Goal: Task Accomplishment & Management: Manage account settings

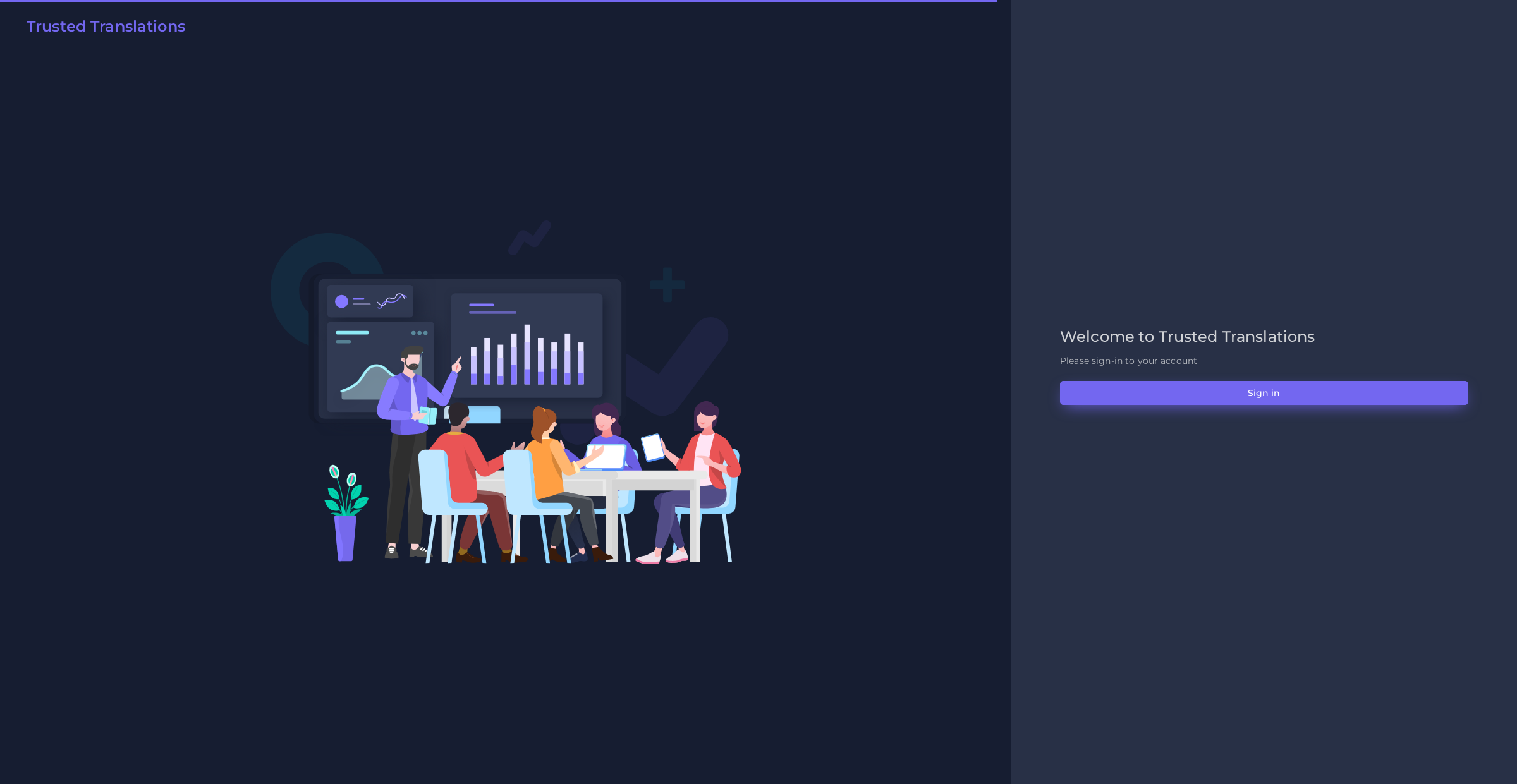
drag, startPoint x: 1168, startPoint y: 414, endPoint x: 1171, endPoint y: 404, distance: 10.4
click at [1168, 414] on div "Welcome to Trusted Translations Please sign-in to your account Sign in" at bounding box center [1264, 392] width 435 height 129
click at [1171, 404] on button "Sign in" at bounding box center [1264, 393] width 408 height 24
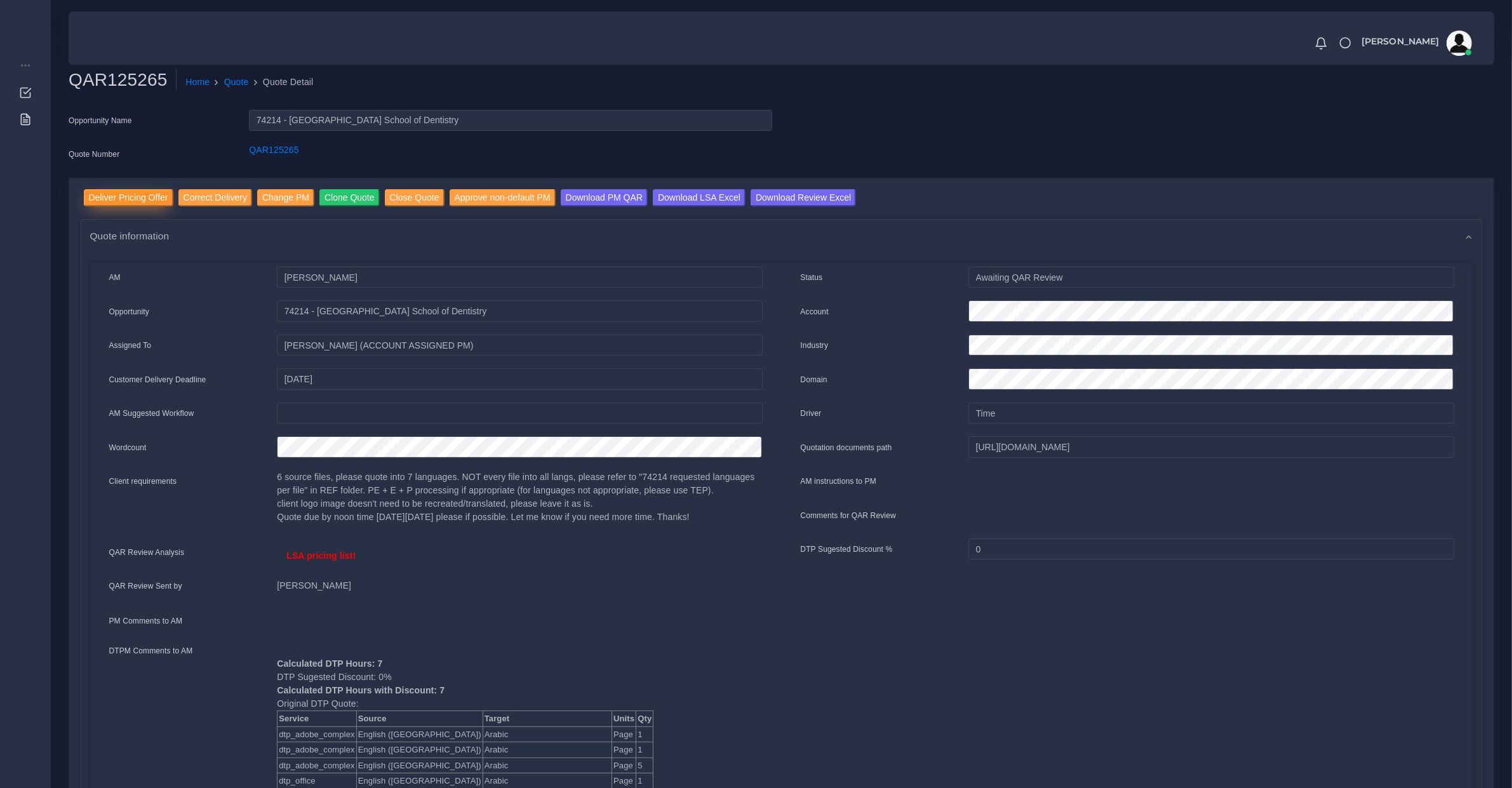
click at [145, 200] on input "Deliver Pricing Offer" at bounding box center [128, 198] width 89 height 17
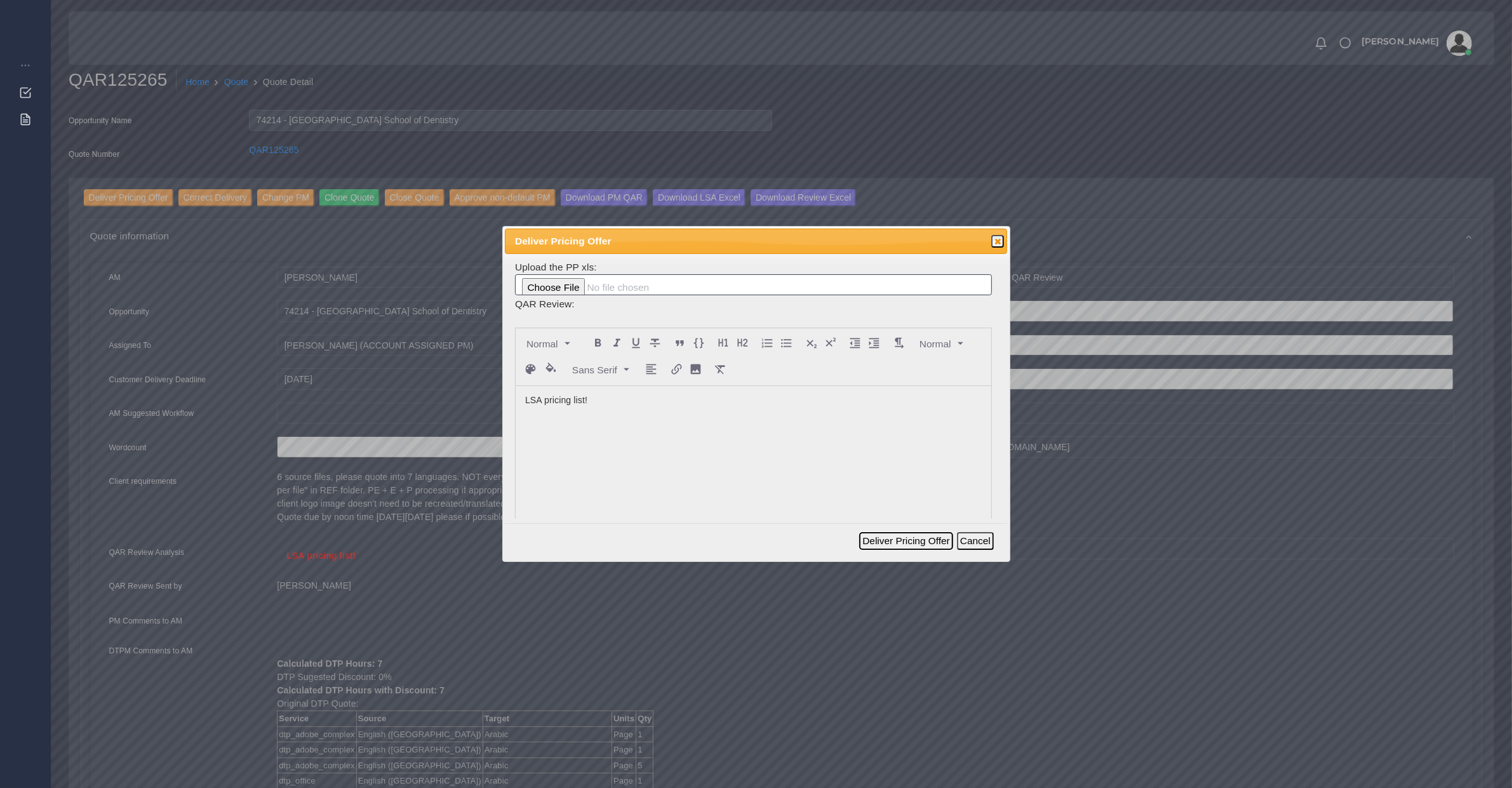
click at [925, 532] on button "Deliver Pricing Offer" at bounding box center [906, 541] width 93 height 18
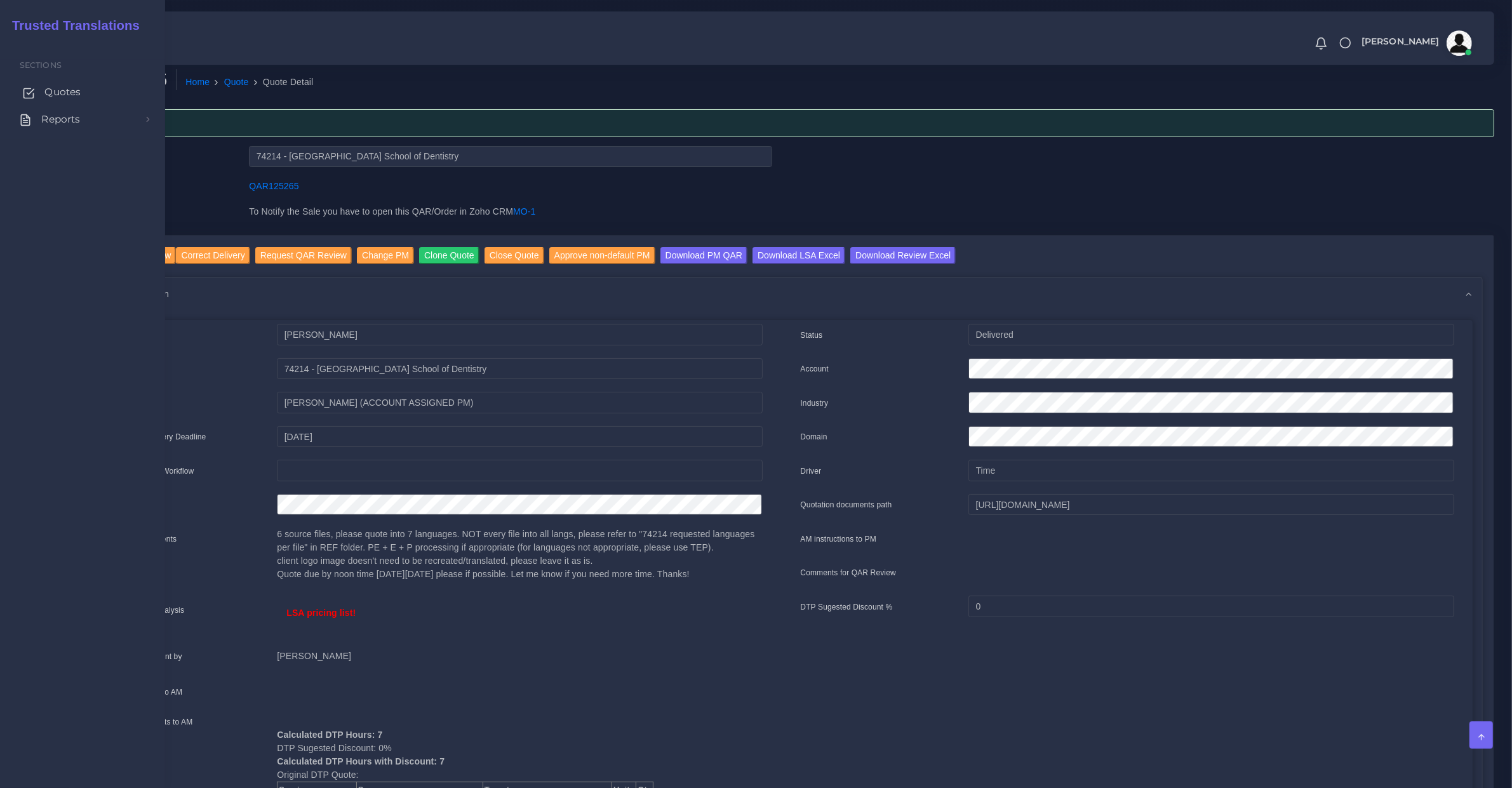
drag, startPoint x: 55, startPoint y: 85, endPoint x: 61, endPoint y: 103, distance: 19.0
click at [55, 85] on span "Quotes" at bounding box center [62, 92] width 37 height 14
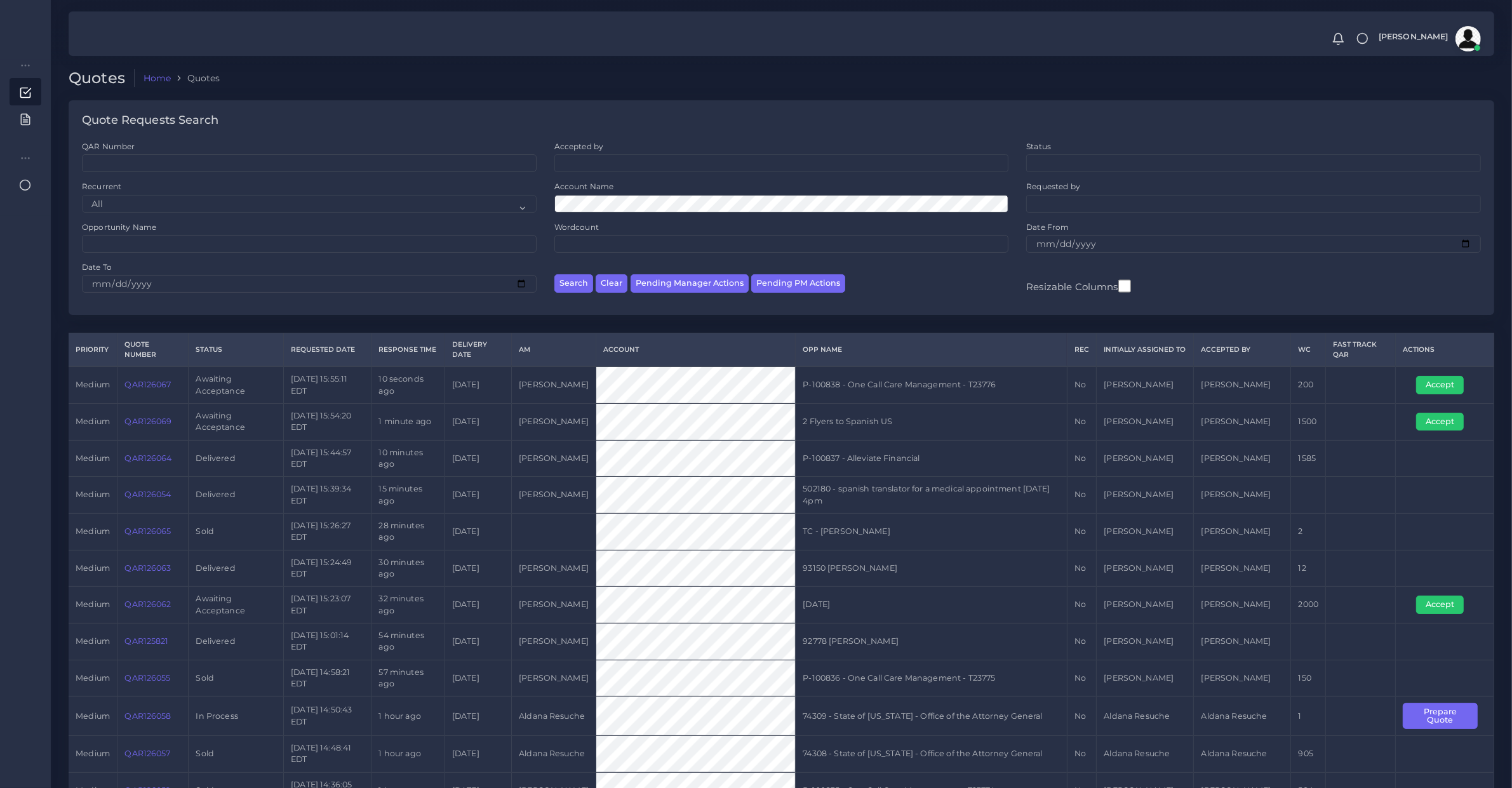
click at [707, 270] on div "Search Clear Pending Manager Actions Pending PM Actions" at bounding box center [782, 281] width 472 height 40
click at [715, 277] on button "Pending Manager Actions" at bounding box center [690, 284] width 118 height 19
select select "awaiting_manager_initial_review"
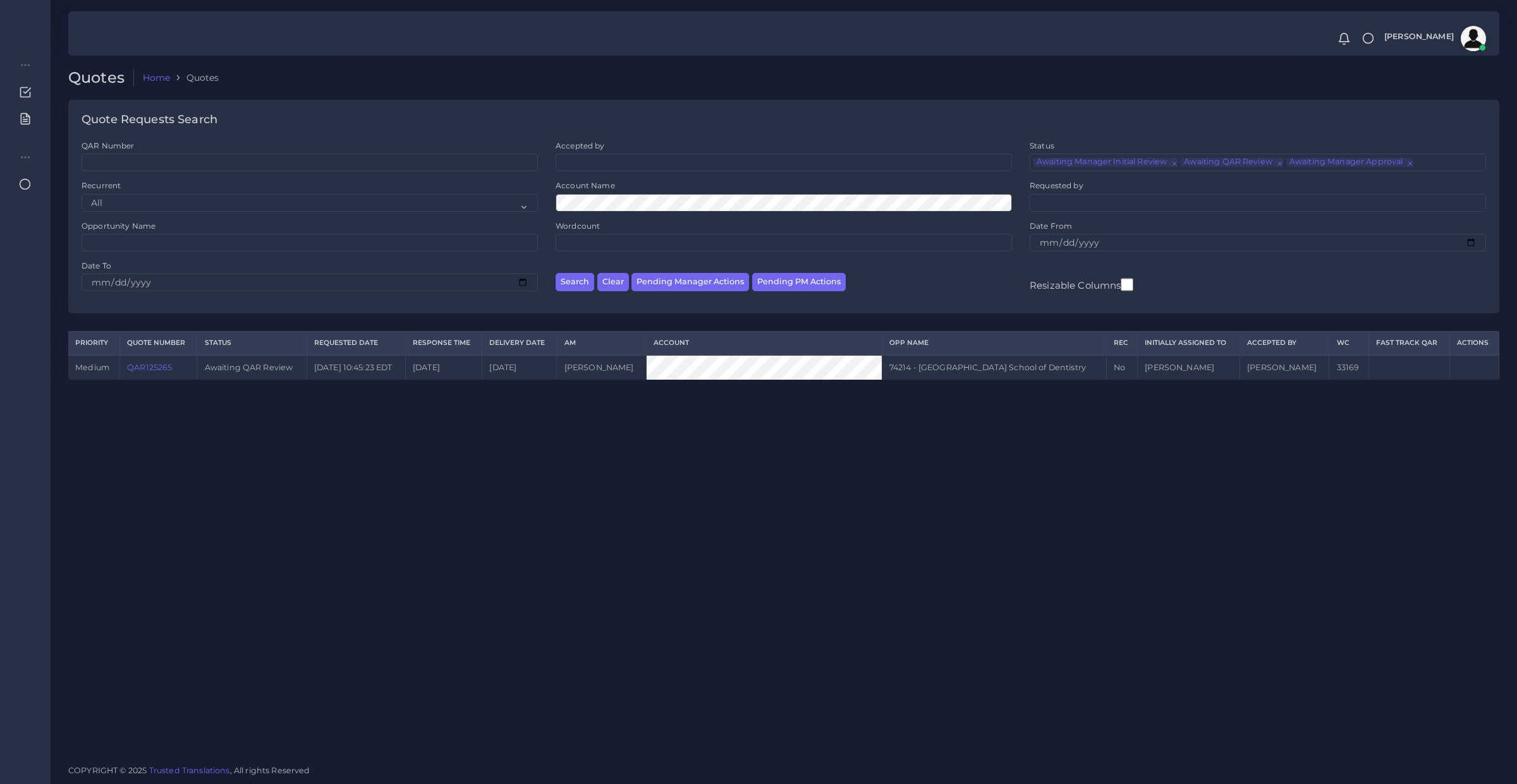
click at [147, 368] on link "QAR125265" at bounding box center [149, 367] width 45 height 9
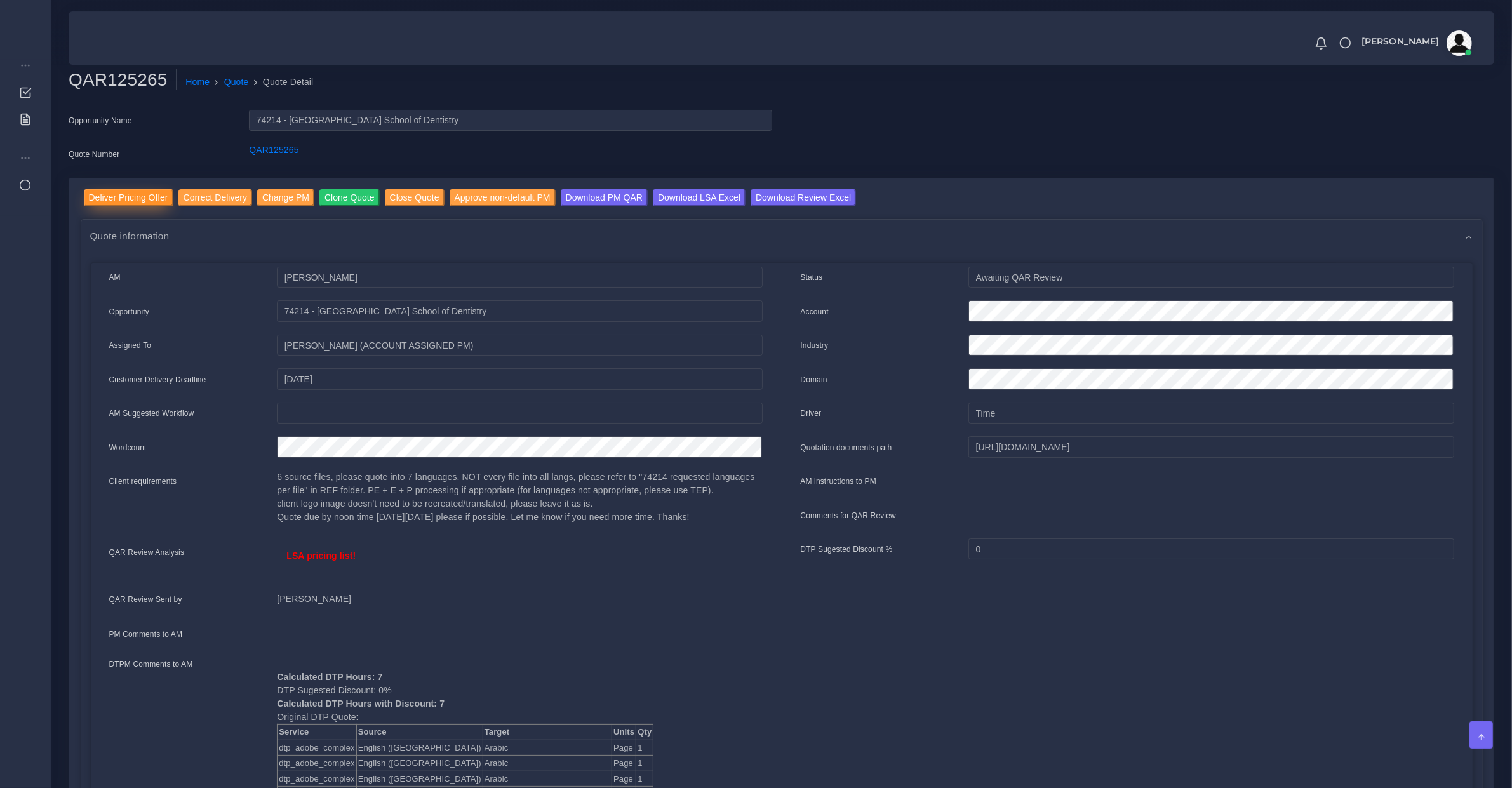
click at [152, 191] on input "Deliver Pricing Offer" at bounding box center [128, 198] width 89 height 17
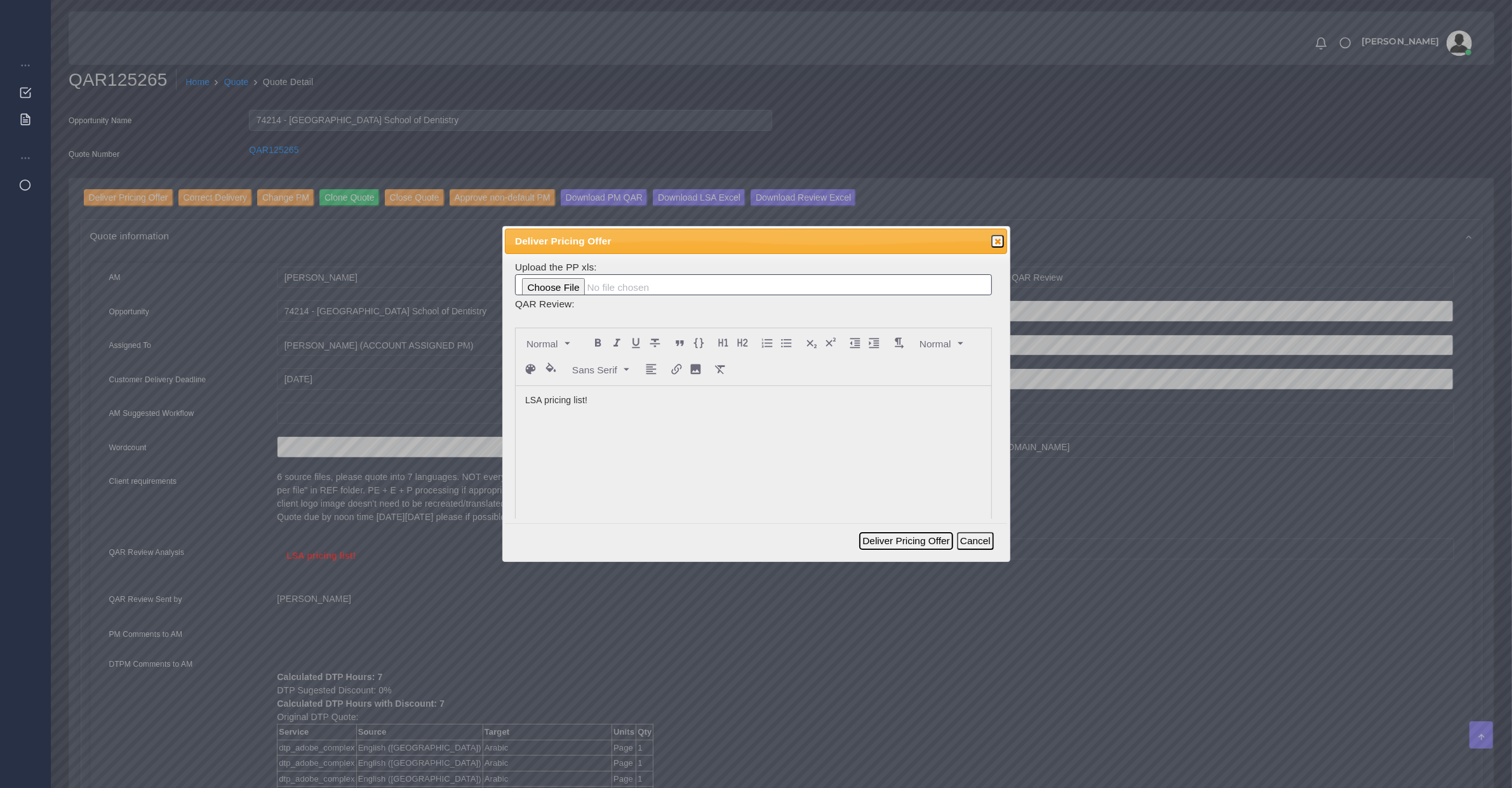
click at [939, 537] on button "Deliver Pricing Offer" at bounding box center [906, 541] width 93 height 18
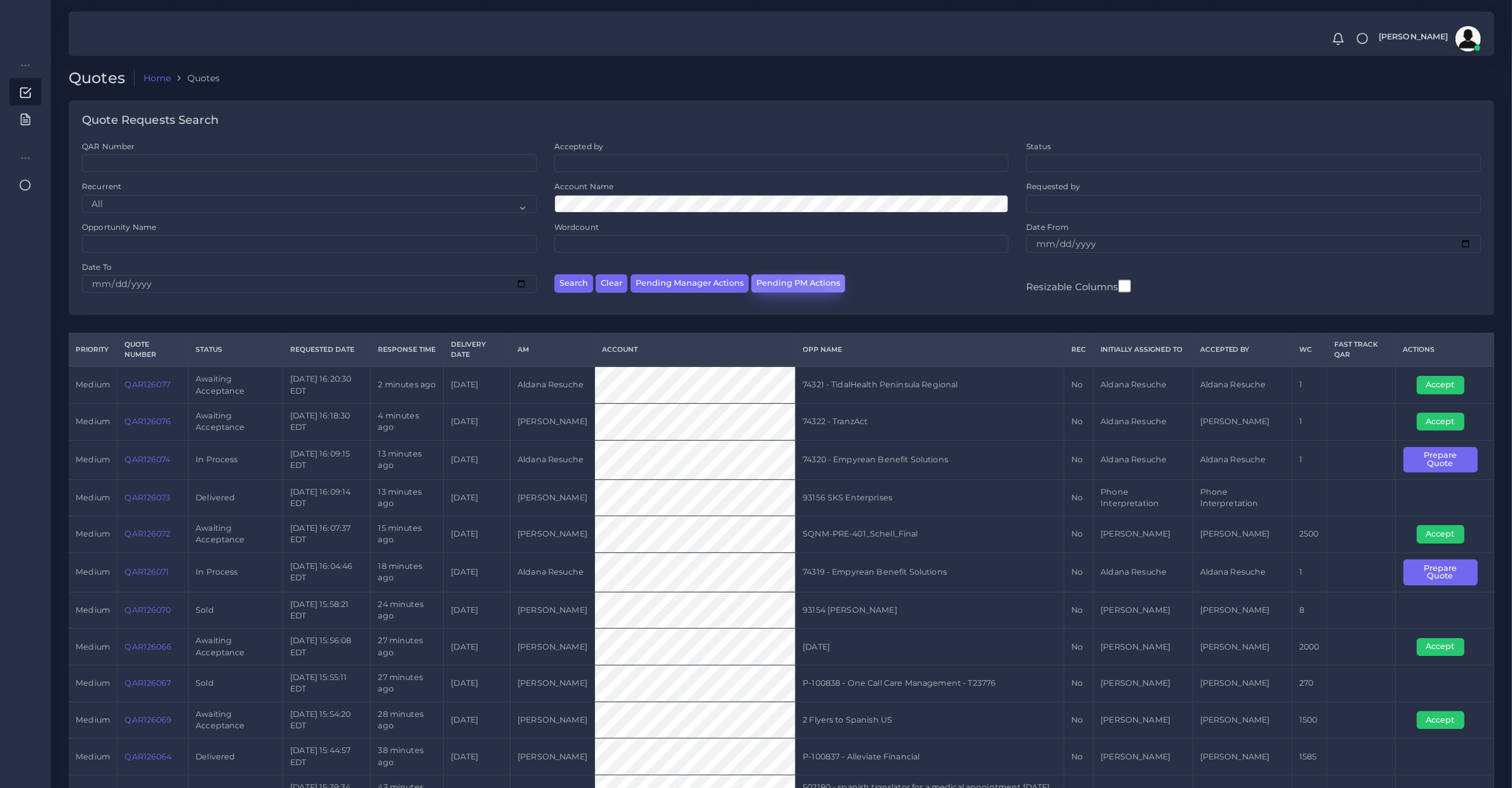
click at [778, 287] on button "Pending PM Actions" at bounding box center [798, 284] width 94 height 19
select select "awaiting_acceptance"
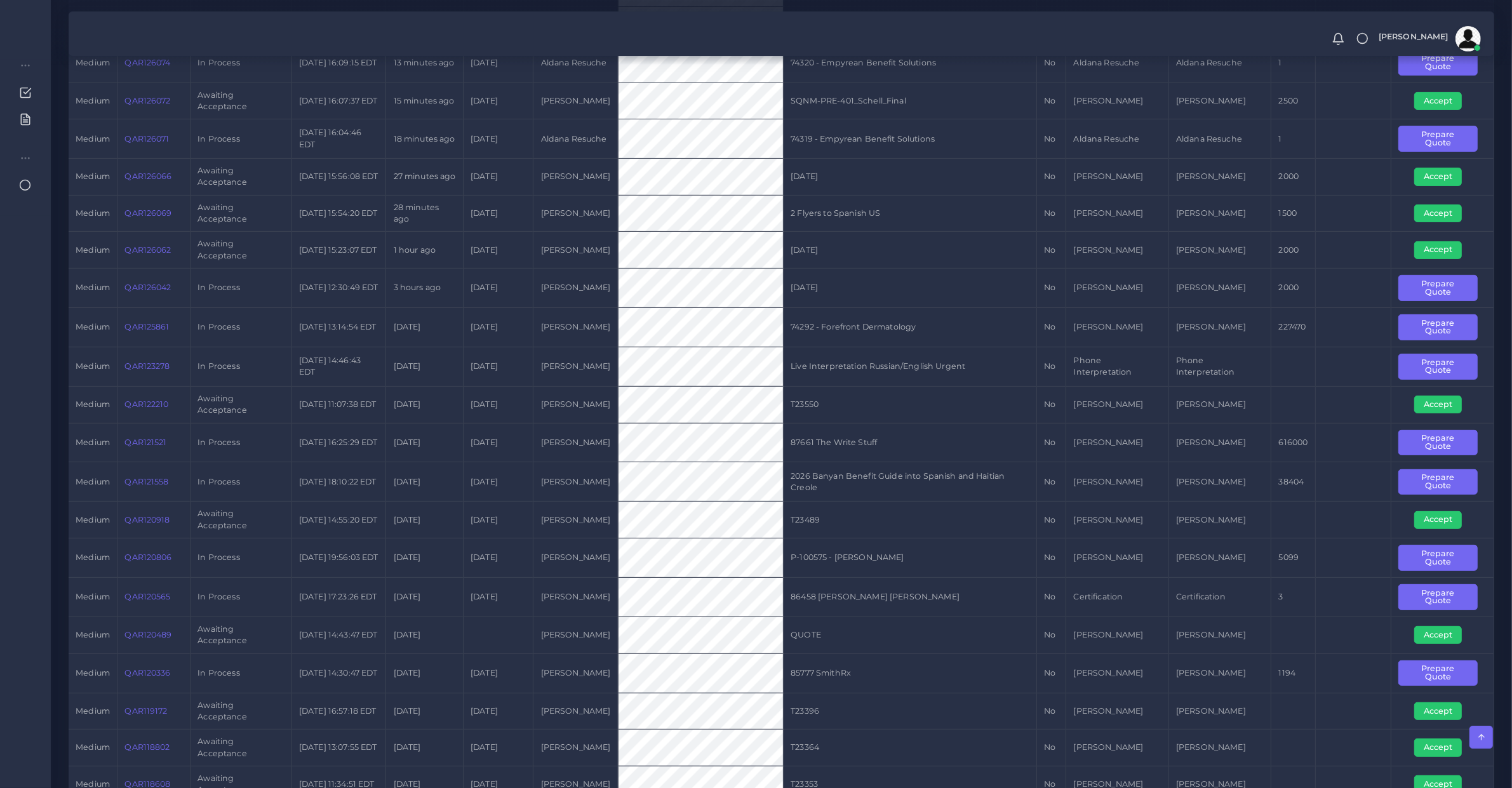
scroll to position [132, 0]
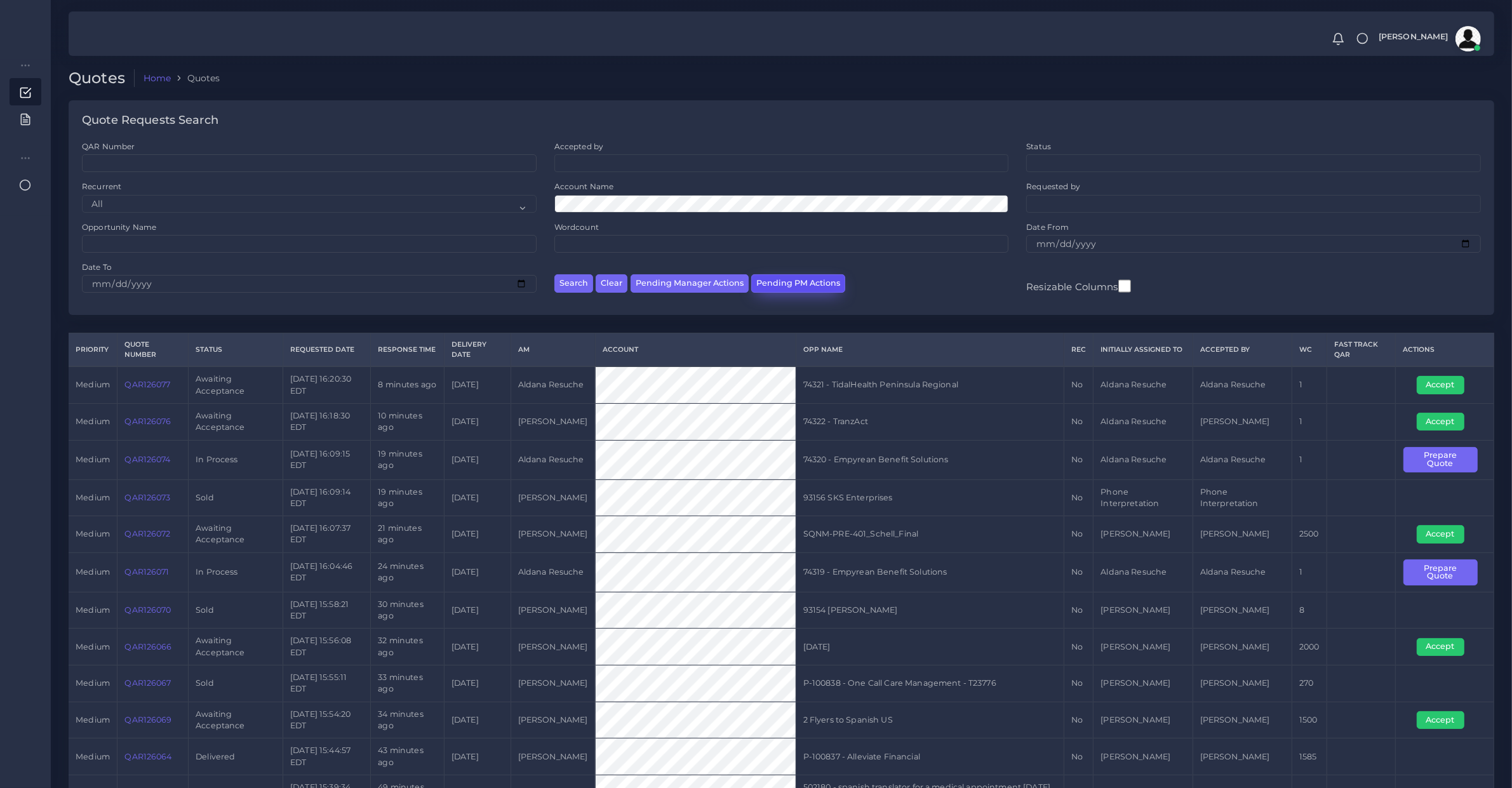
click at [783, 281] on button "Pending PM Actions" at bounding box center [798, 284] width 94 height 19
select select "awaiting_acceptance"
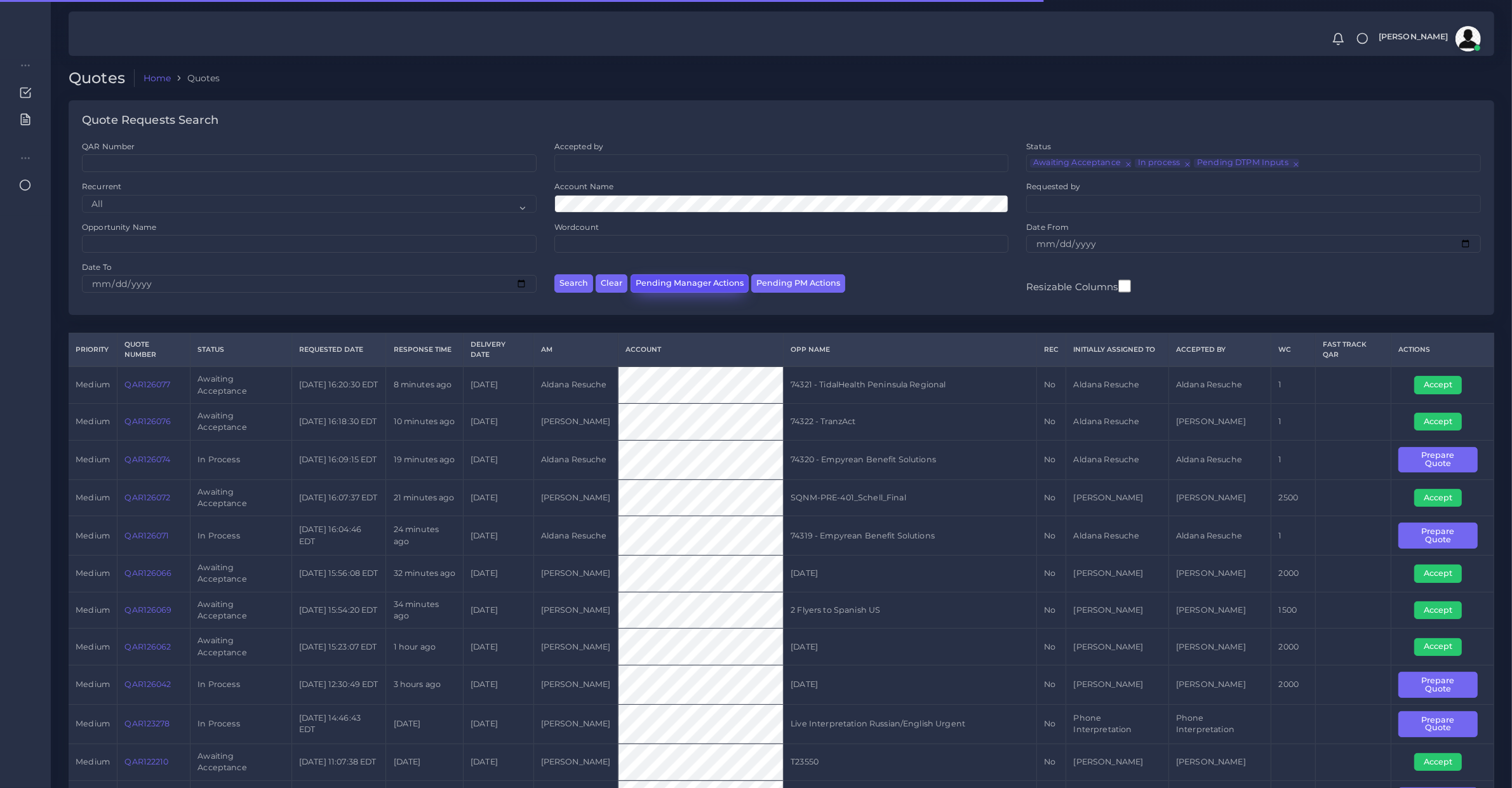
click at [691, 284] on button "Pending Manager Actions" at bounding box center [690, 284] width 118 height 19
select select "awaiting_manager_initial_review"
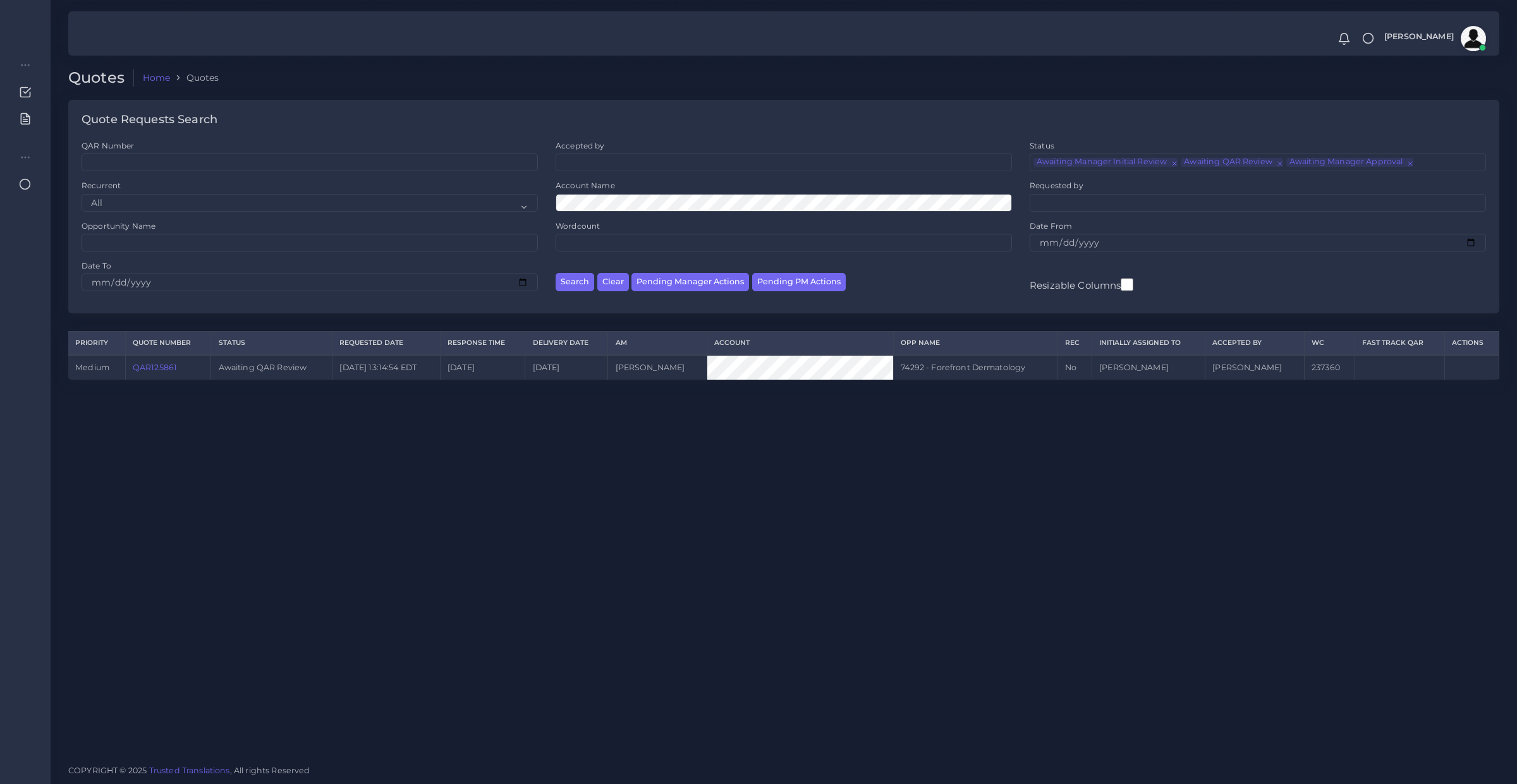
click at [160, 363] on link "QAR125861" at bounding box center [155, 367] width 44 height 9
